Goal: Find specific page/section: Find specific page/section

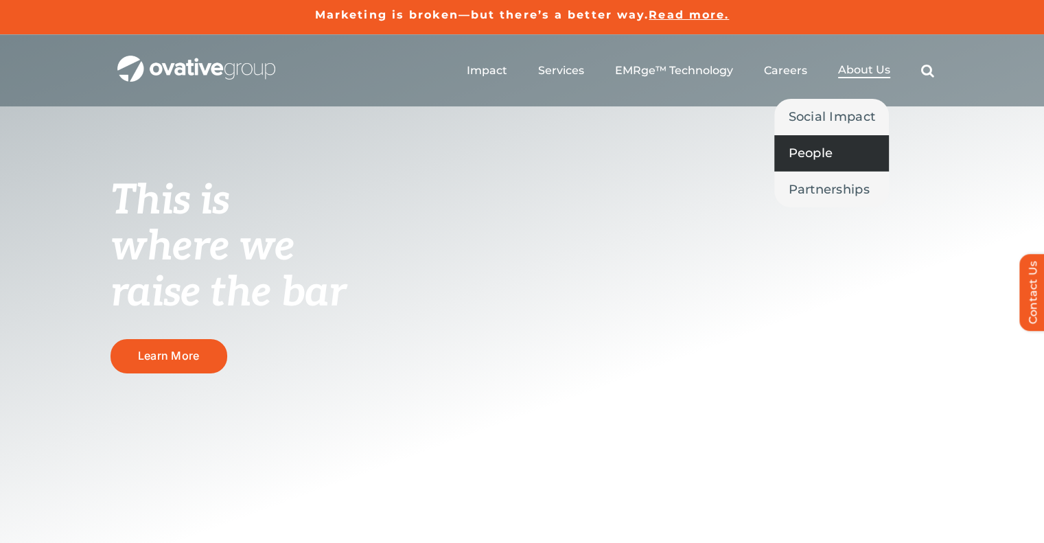
click at [830, 150] on span "People" at bounding box center [810, 152] width 45 height 19
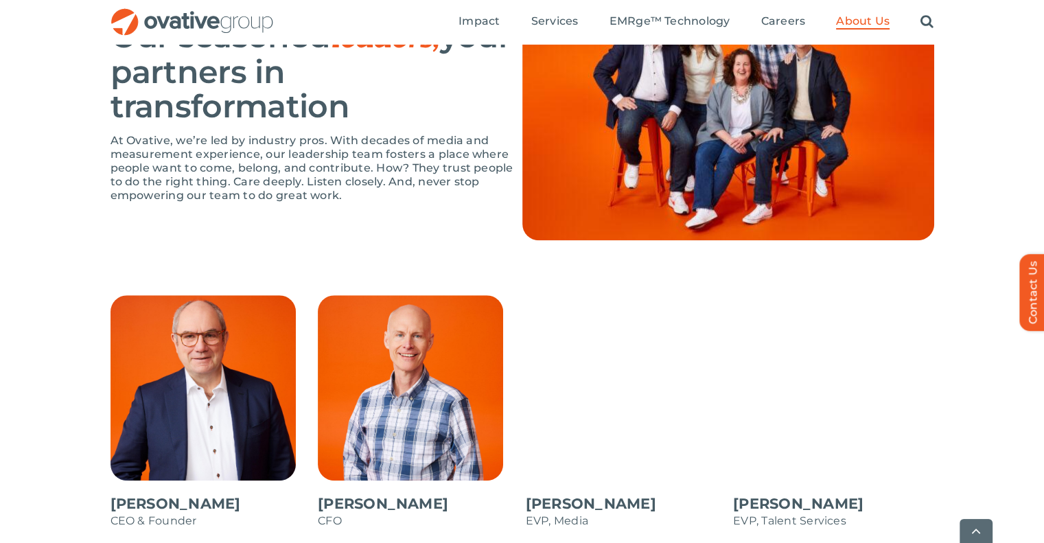
scroll to position [1098, 0]
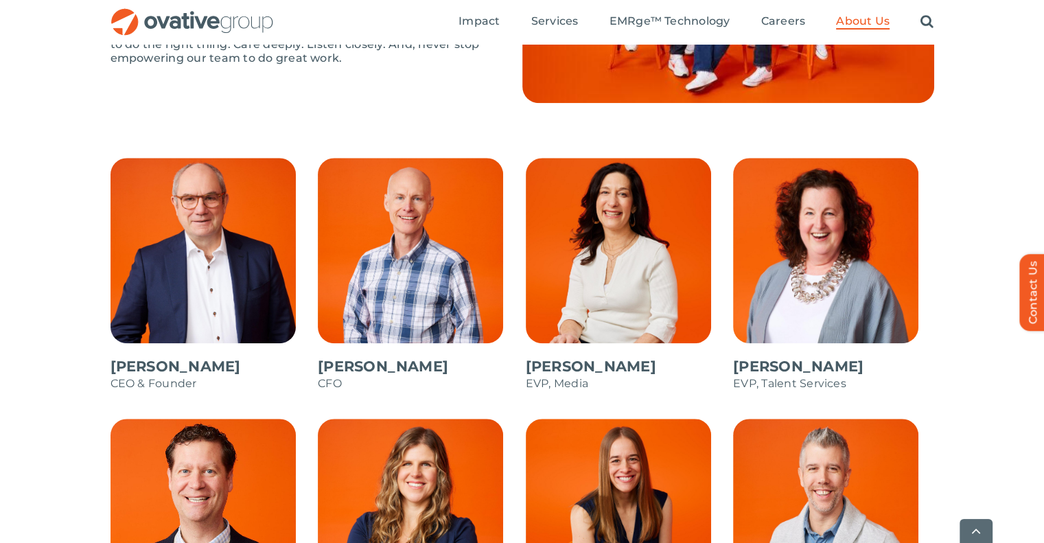
click at [206, 222] on span at bounding box center [211, 281] width 201 height 247
drag, startPoint x: 235, startPoint y: 225, endPoint x: 222, endPoint y: 259, distance: 36.1
click at [222, 259] on span at bounding box center [211, 281] width 201 height 247
